Goal: Check status: Check status

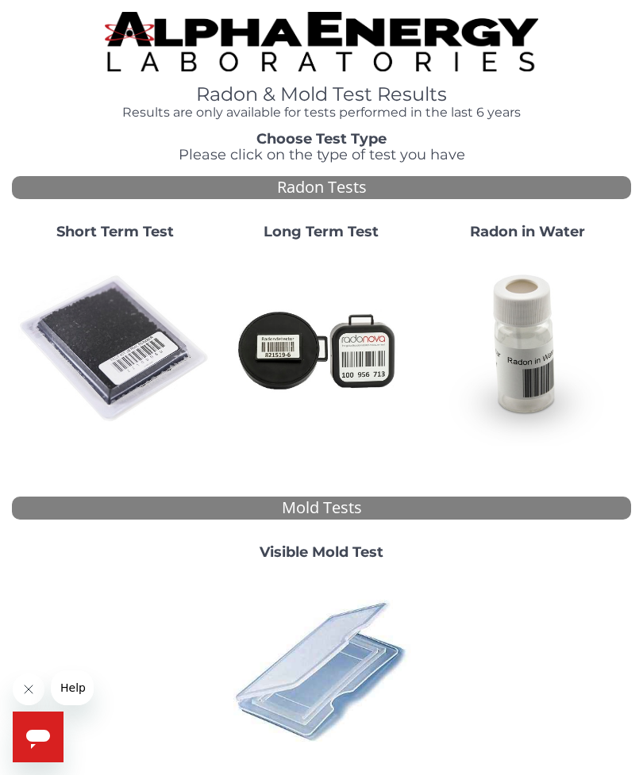
click at [106, 347] on img at bounding box center [115, 349] width 194 height 194
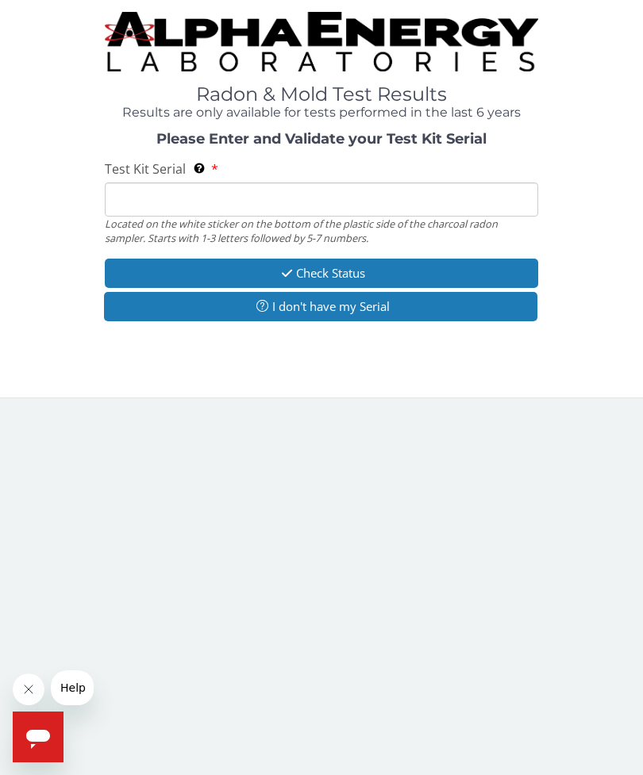
click at [164, 203] on input "Test Kit Serial Located on the white sticker on the bottom of the plastic side …" at bounding box center [321, 199] width 433 height 34
click at [163, 200] on input "Test Kit Serial Located on the white sticker on the bottom of the plastic side …" at bounding box center [321, 199] width 433 height 34
paste input "FC939382"
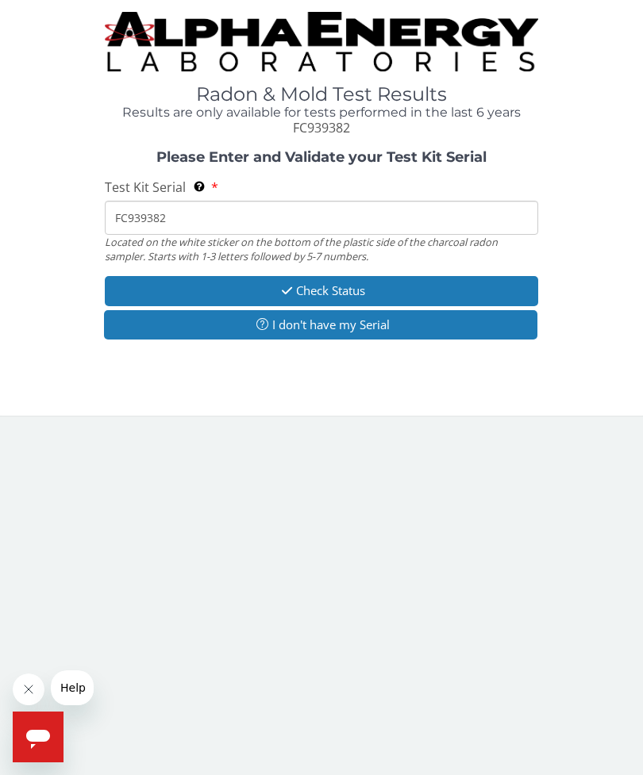
type input "FC939382"
click at [347, 287] on button "Check Status" at bounding box center [321, 290] width 433 height 29
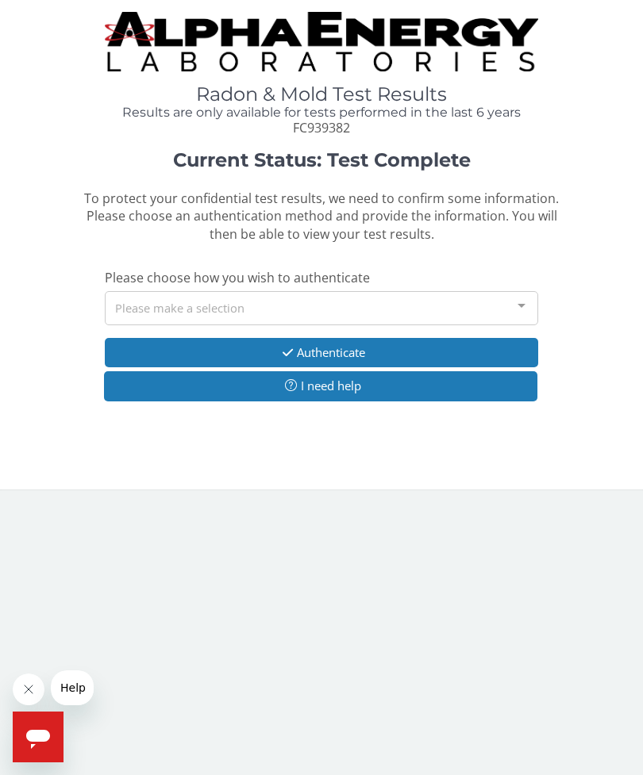
click at [484, 313] on div "Please make a selection" at bounding box center [321, 308] width 433 height 34
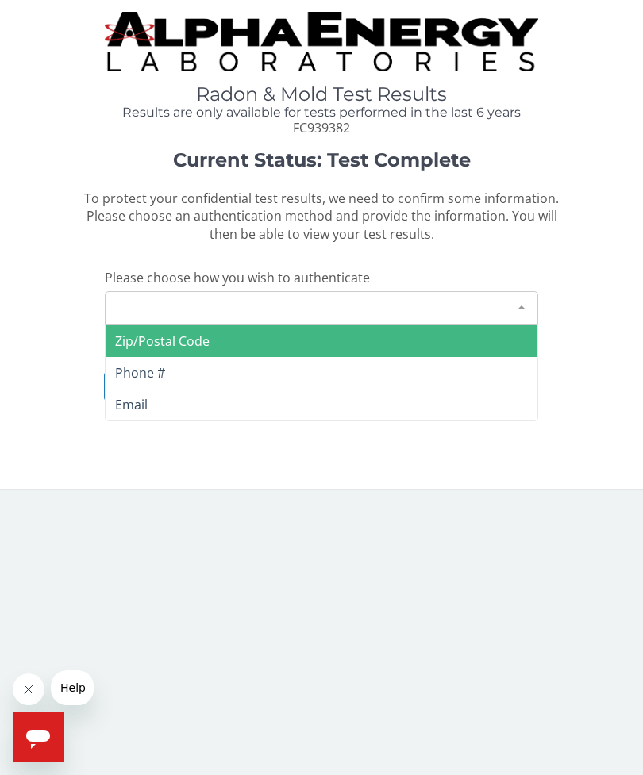
click at [219, 338] on span "Zip/Postal Code" at bounding box center [322, 341] width 432 height 32
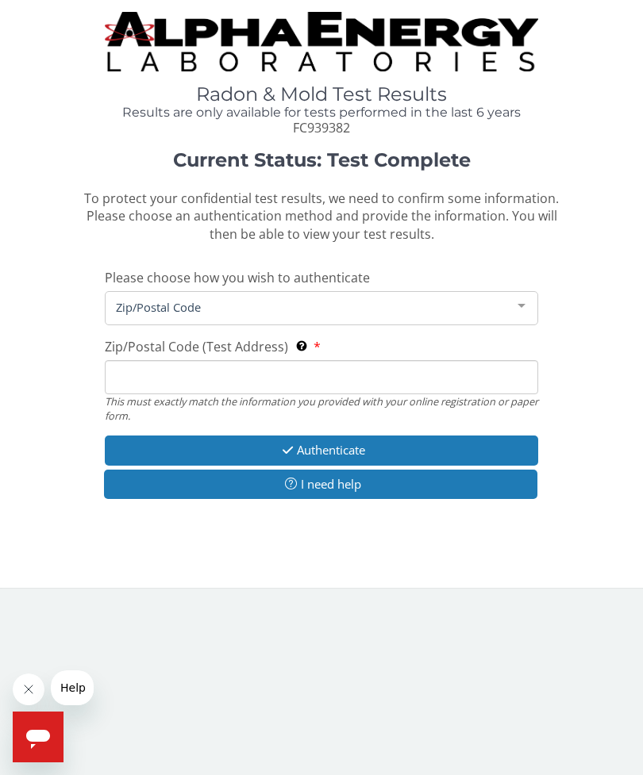
click at [182, 367] on input "Zip/Postal Code (Test Address) This must exactly match the information you prov…" at bounding box center [321, 377] width 433 height 34
type input "Q"
type input "19709"
click at [420, 442] on button "Authenticate" at bounding box center [321, 450] width 433 height 29
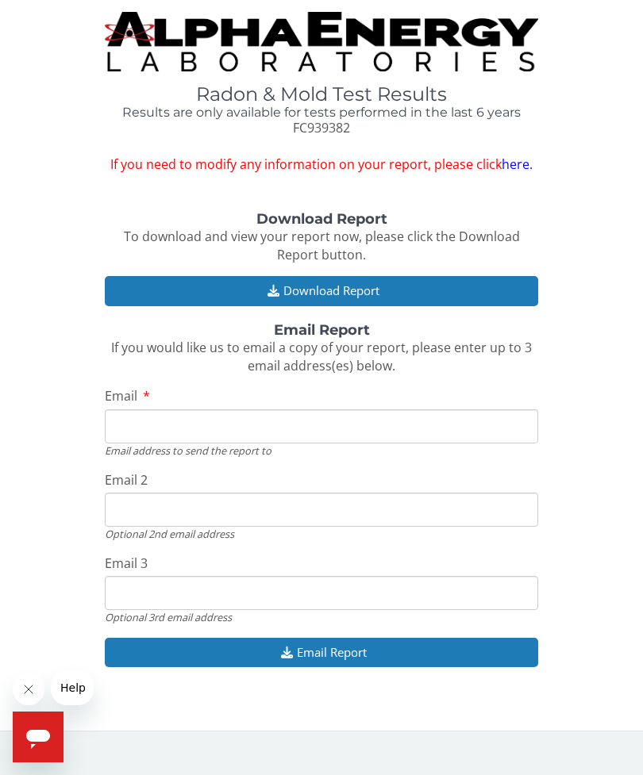
click at [332, 284] on button "Download Report" at bounding box center [321, 290] width 433 height 29
